Goal: Information Seeking & Learning: Learn about a topic

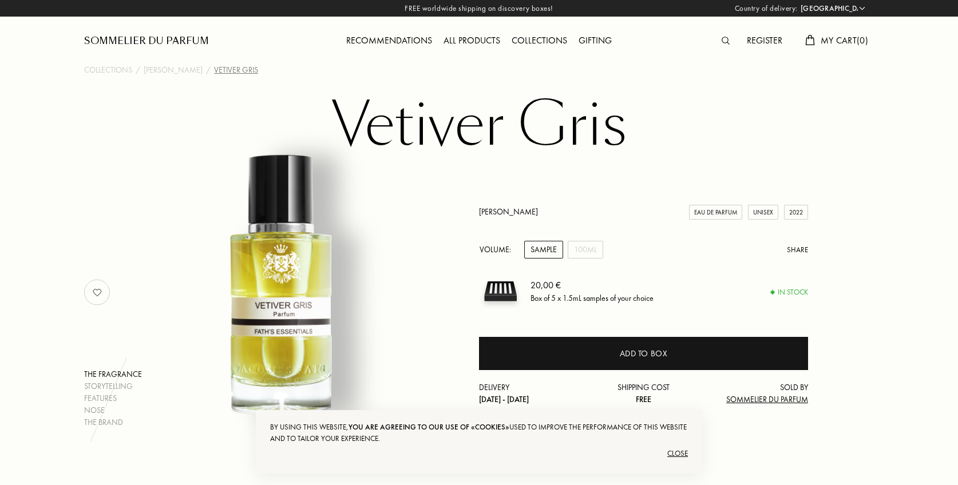
select select "NL"
click at [168, 72] on div "[PERSON_NAME]" at bounding box center [173, 70] width 59 height 12
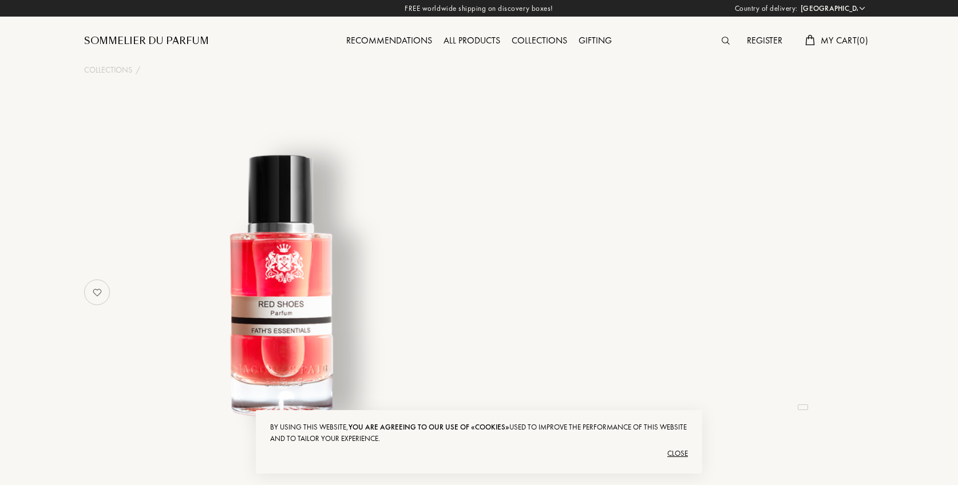
select select "NL"
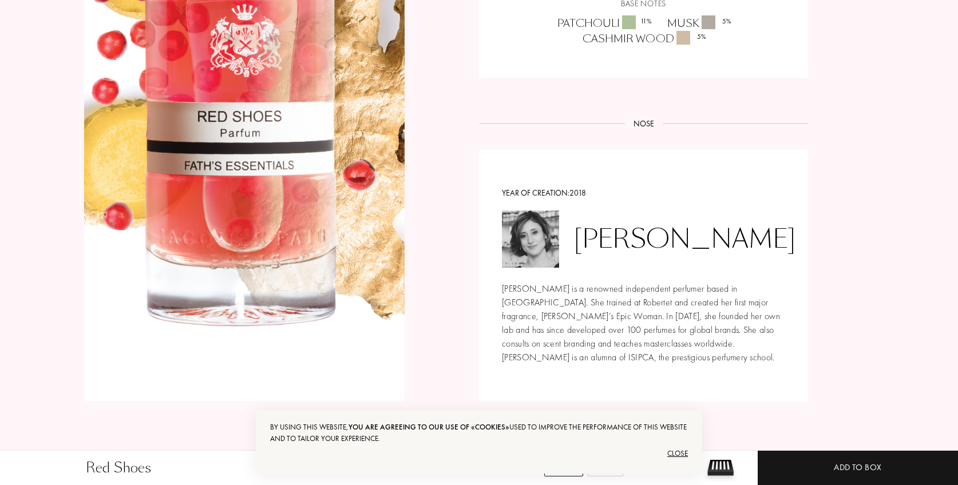
scroll to position [1231, 0]
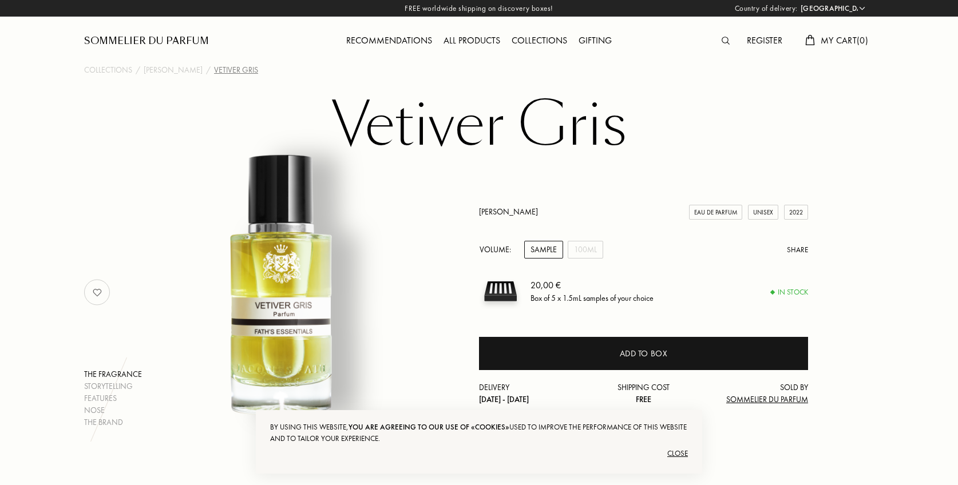
select select "NL"
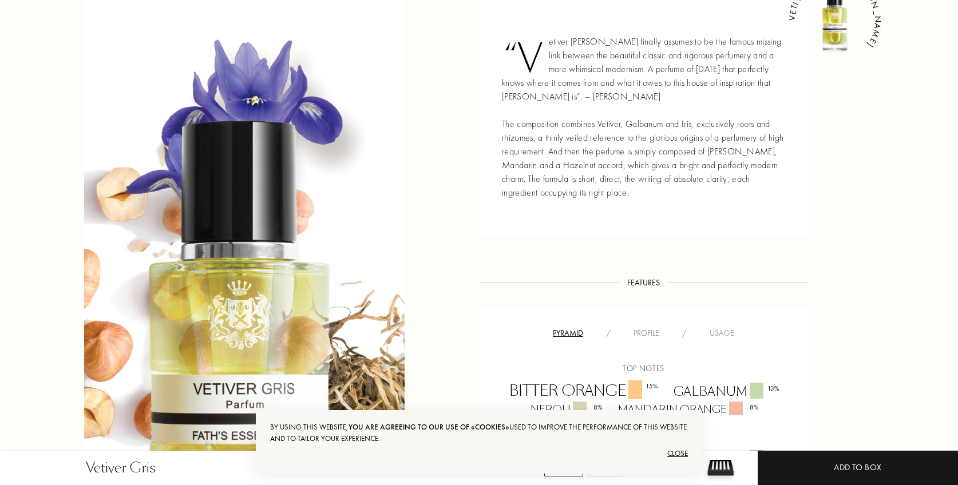
scroll to position [521, 0]
